Goal: Information Seeking & Learning: Learn about a topic

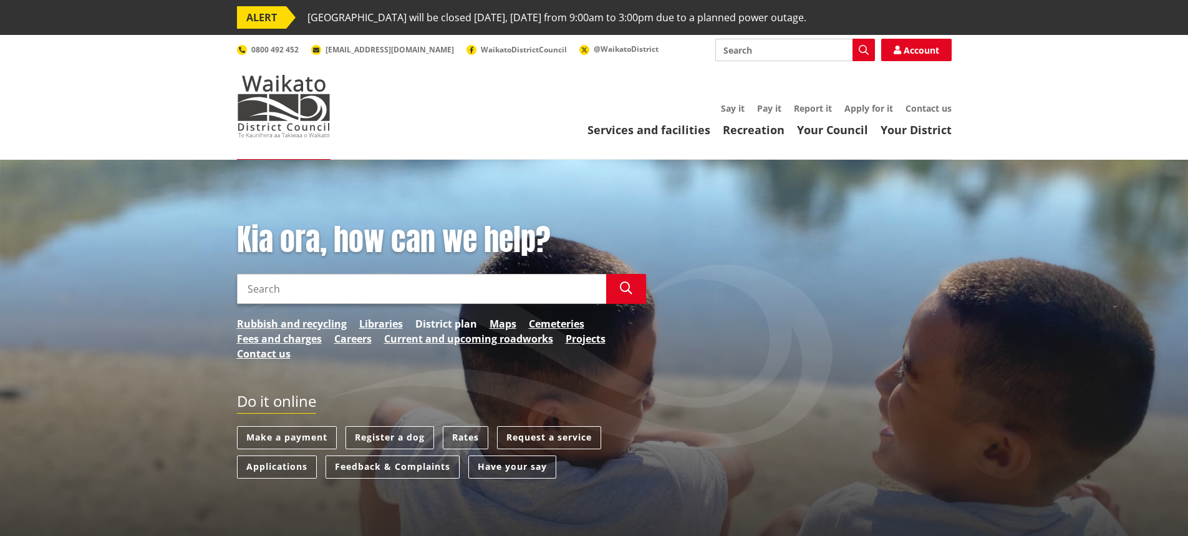
click at [453, 319] on link "District plan" at bounding box center [446, 323] width 62 height 15
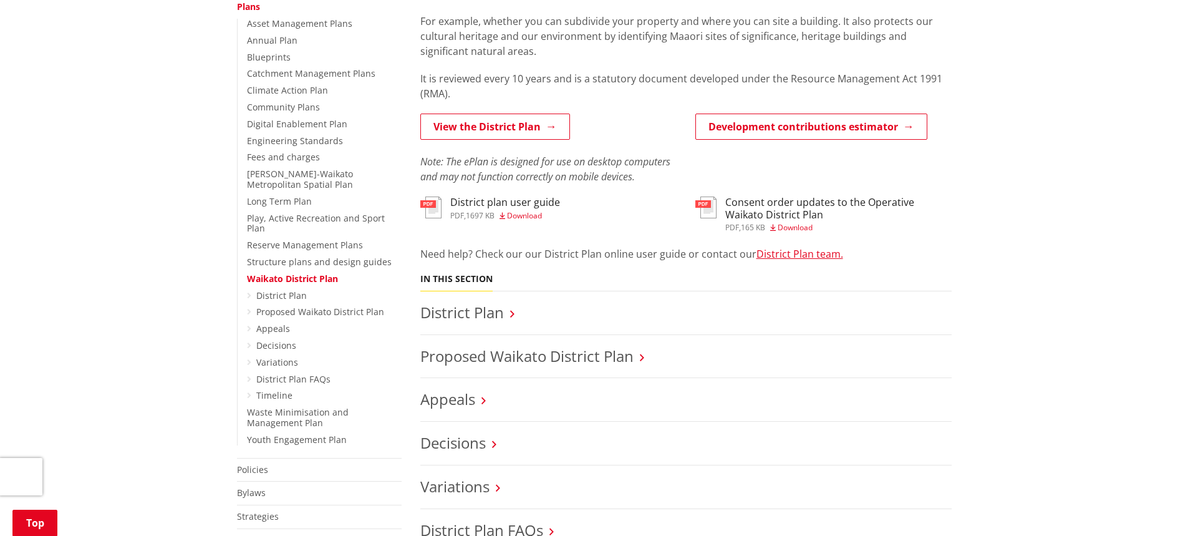
scroll to position [316, 0]
click at [288, 289] on link "District Plan" at bounding box center [281, 295] width 51 height 12
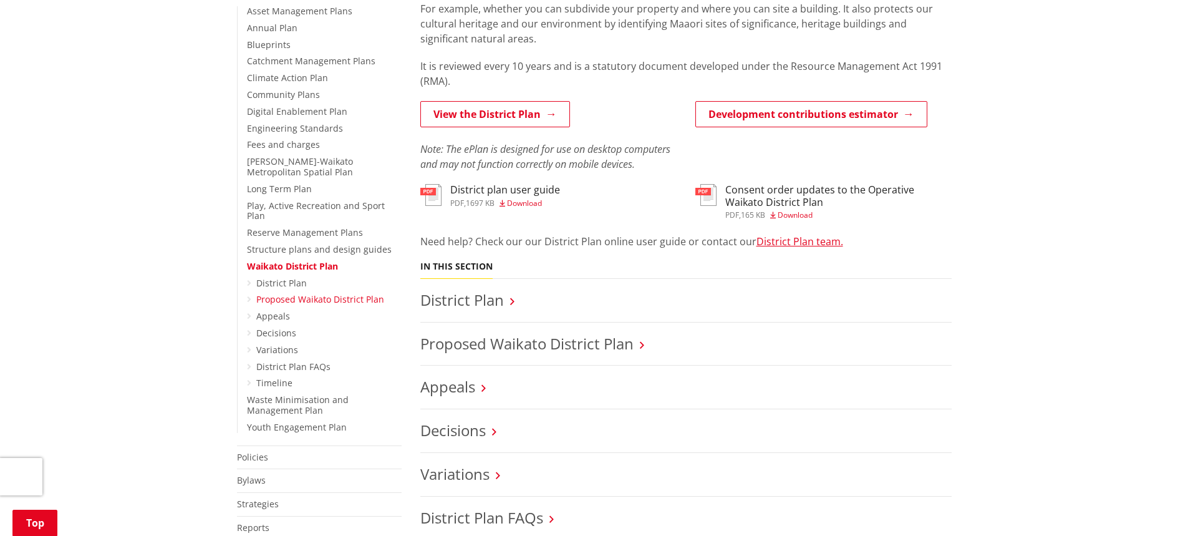
scroll to position [329, 0]
click at [270, 309] on link "Appeals" at bounding box center [273, 315] width 34 height 12
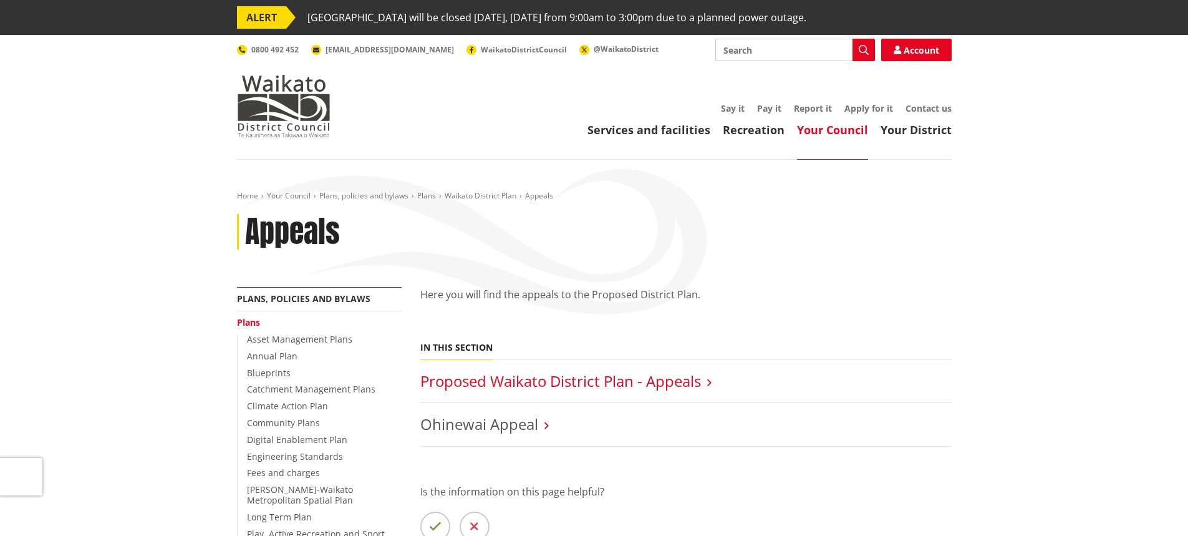
click at [678, 390] on link "Proposed Waikato District Plan - Appeals" at bounding box center [560, 381] width 281 height 21
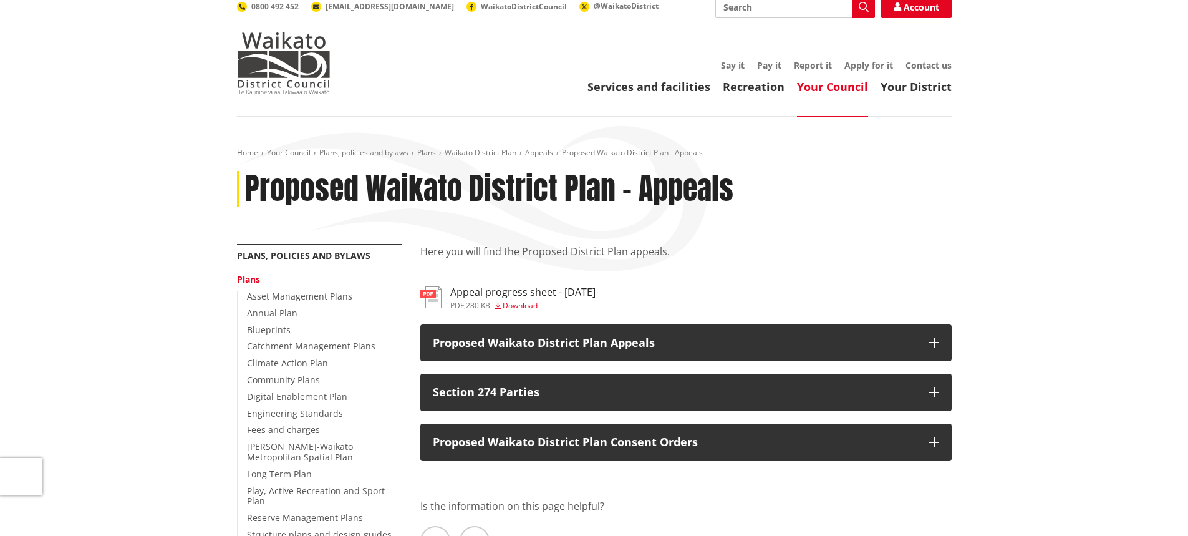
scroll to position [41, 0]
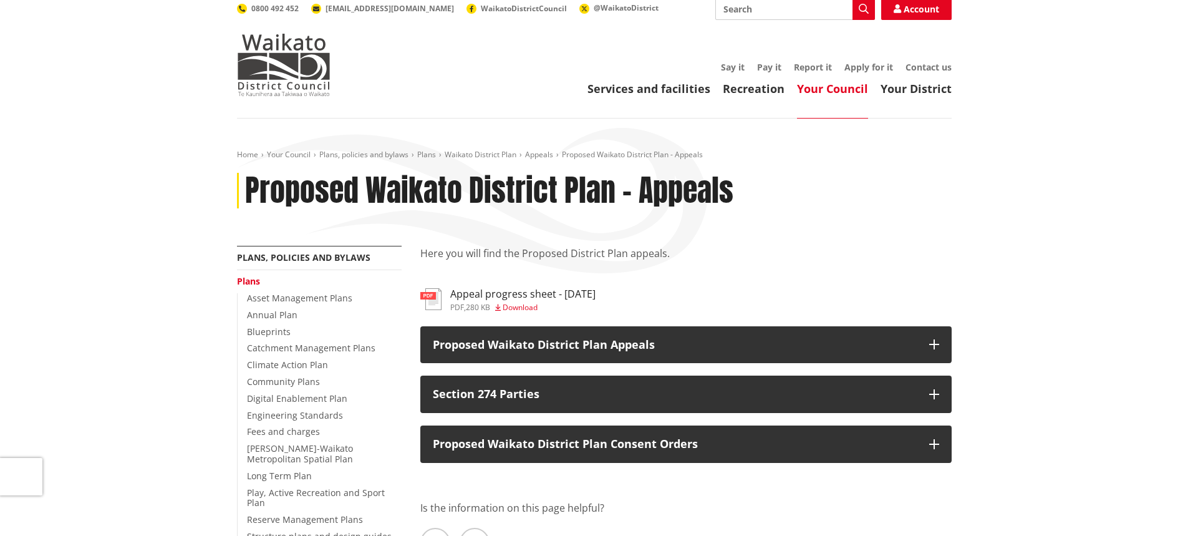
click at [1149, 108] on header "Toggle search Toggle navigation Services and facilities Recreation Your Council…" at bounding box center [594, 56] width 1188 height 125
